Goal: Download file/media

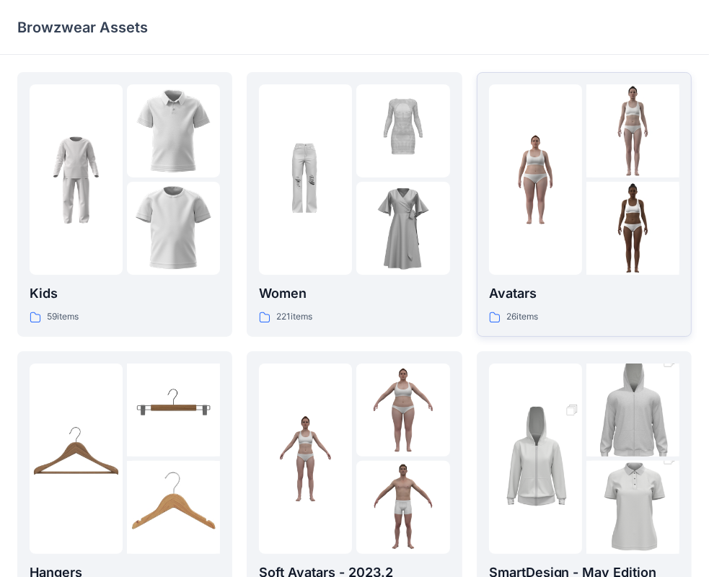
click at [529, 306] on div "Avatars 26 items" at bounding box center [584, 303] width 190 height 41
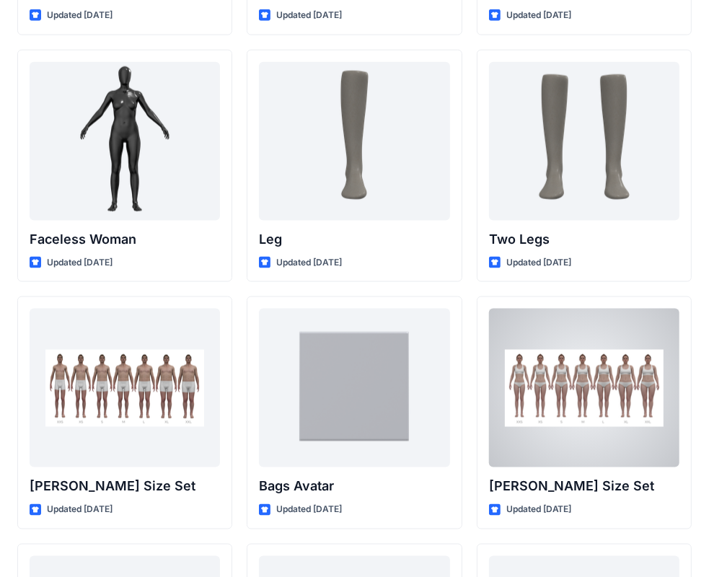
scroll to position [1402, 0]
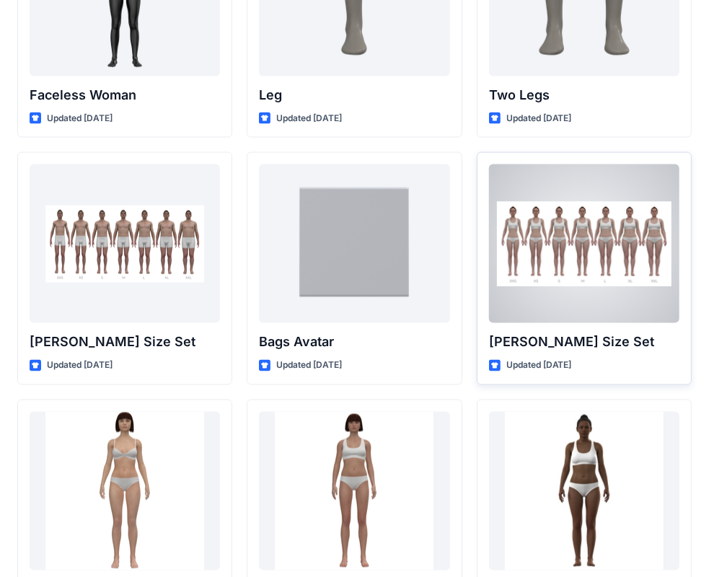
click at [614, 242] on div at bounding box center [584, 243] width 190 height 159
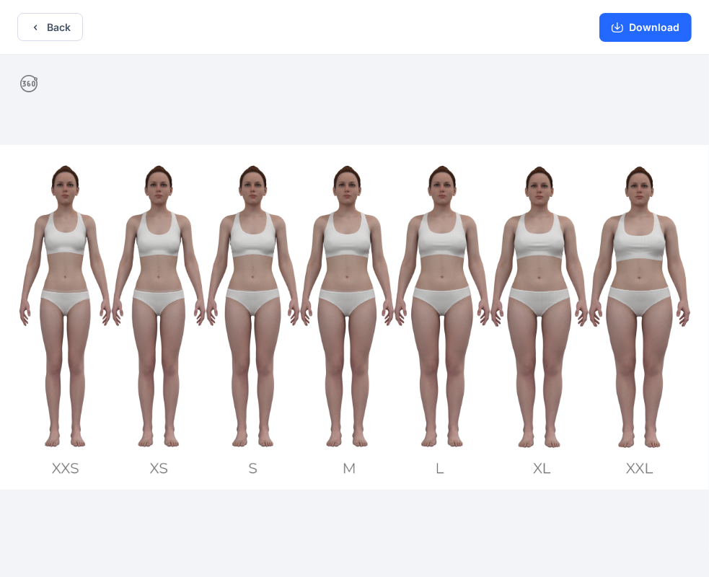
drag, startPoint x: 237, startPoint y: 162, endPoint x: 547, endPoint y: 427, distance: 408.8
click at [547, 427] on img at bounding box center [354, 317] width 709 height 345
click at [638, 36] on button "Download" at bounding box center [645, 27] width 92 height 29
